Goal: Task Accomplishment & Management: Manage account settings

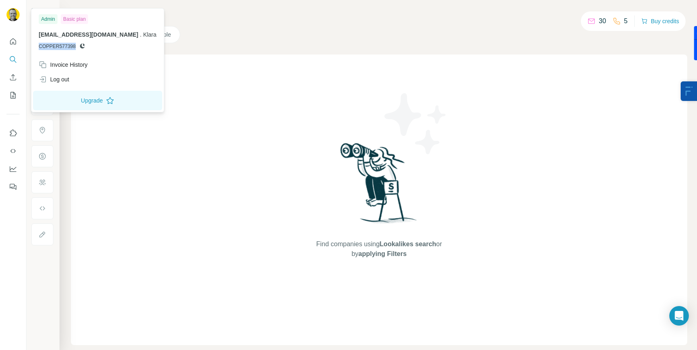
drag, startPoint x: 75, startPoint y: 46, endPoint x: 35, endPoint y: 43, distance: 40.0
click at [35, 43] on div "Admin Basic plan [EMAIL_ADDRESS][DOMAIN_NAME] . Klara COPPER577398" at bounding box center [97, 33] width 129 height 47
click at [84, 48] on icon at bounding box center [82, 46] width 7 height 7
drag, startPoint x: 78, startPoint y: 47, endPoint x: 35, endPoint y: 44, distance: 42.9
click at [35, 44] on div "Admin Basic plan [EMAIL_ADDRESS][DOMAIN_NAME] . Klara COPPER577398" at bounding box center [97, 33] width 129 height 47
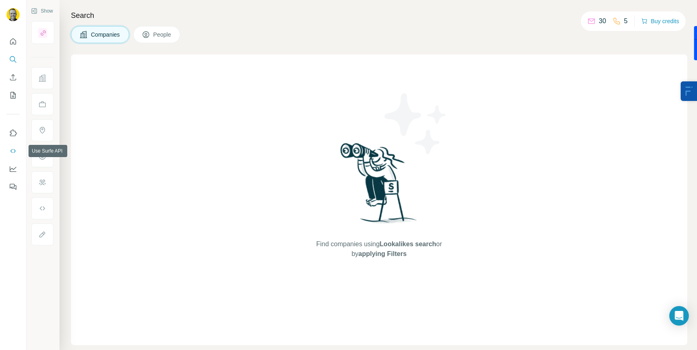
click at [11, 152] on icon "Use Surfe API" at bounding box center [13, 151] width 8 height 8
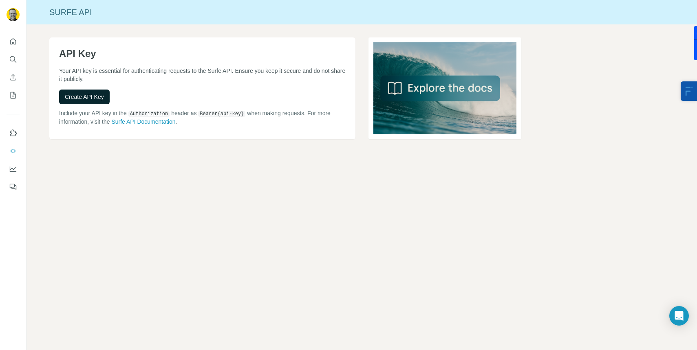
click at [99, 97] on span "Create API Key" at bounding box center [84, 97] width 39 height 8
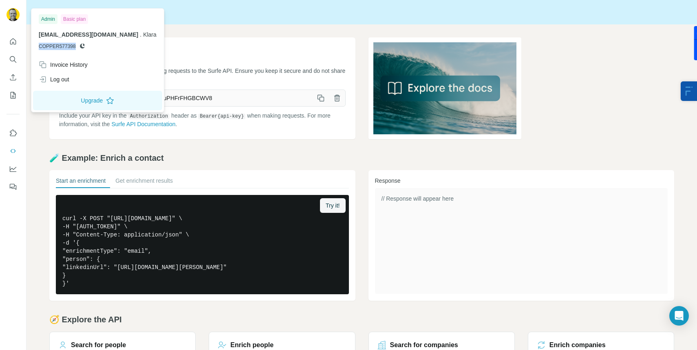
click at [13, 11] on img at bounding box center [13, 14] width 13 height 13
click at [13, 21] on img at bounding box center [13, 14] width 13 height 13
click at [13, 15] on img at bounding box center [13, 14] width 13 height 13
click at [76, 62] on div "Invoice History" at bounding box center [63, 65] width 49 height 8
